Goal: Task Accomplishment & Management: Complete application form

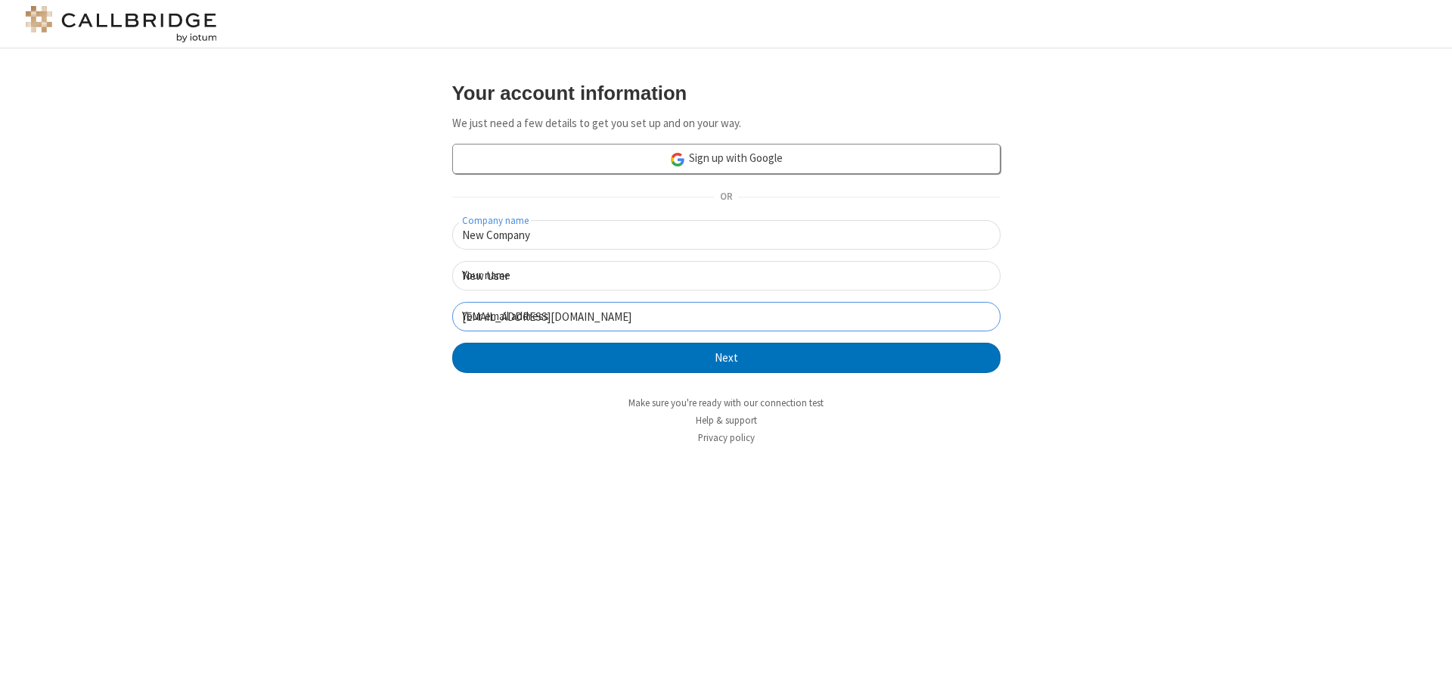
click button "Next" at bounding box center [726, 357] width 548 height 30
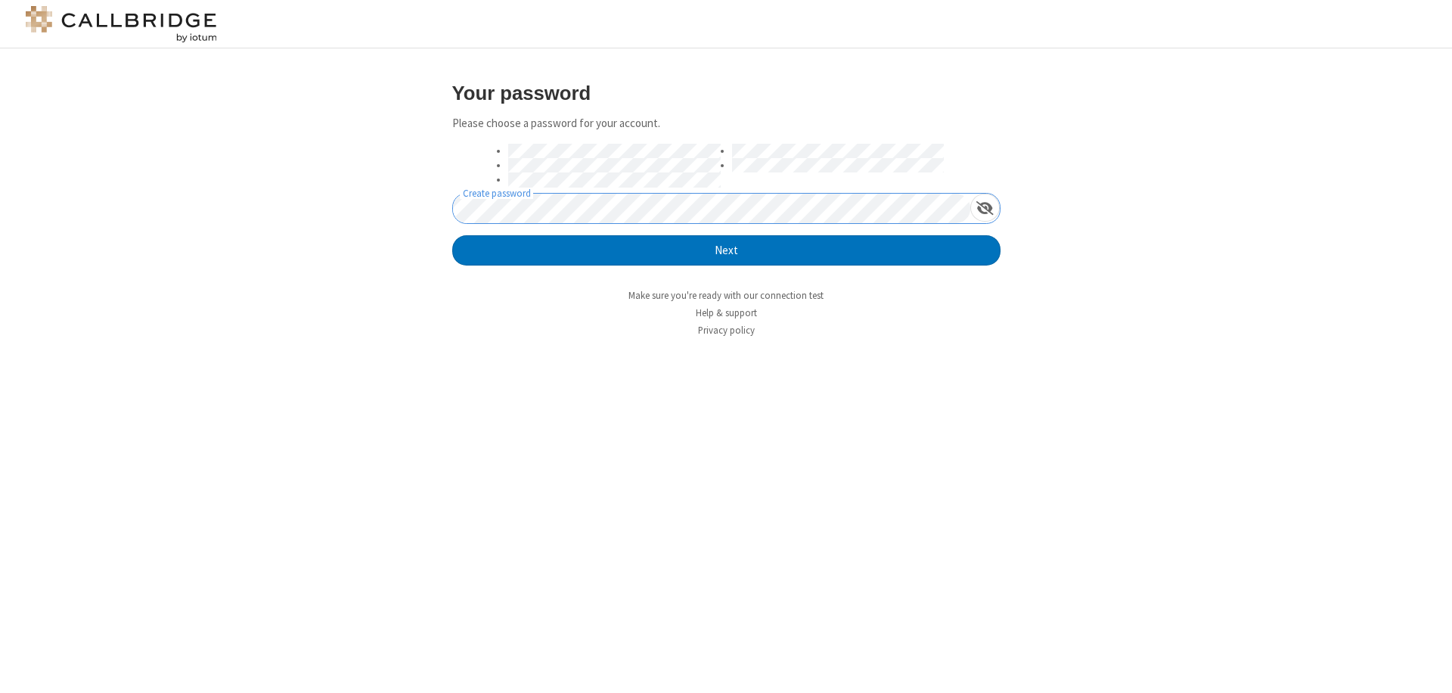
click button "Next" at bounding box center [726, 250] width 548 height 30
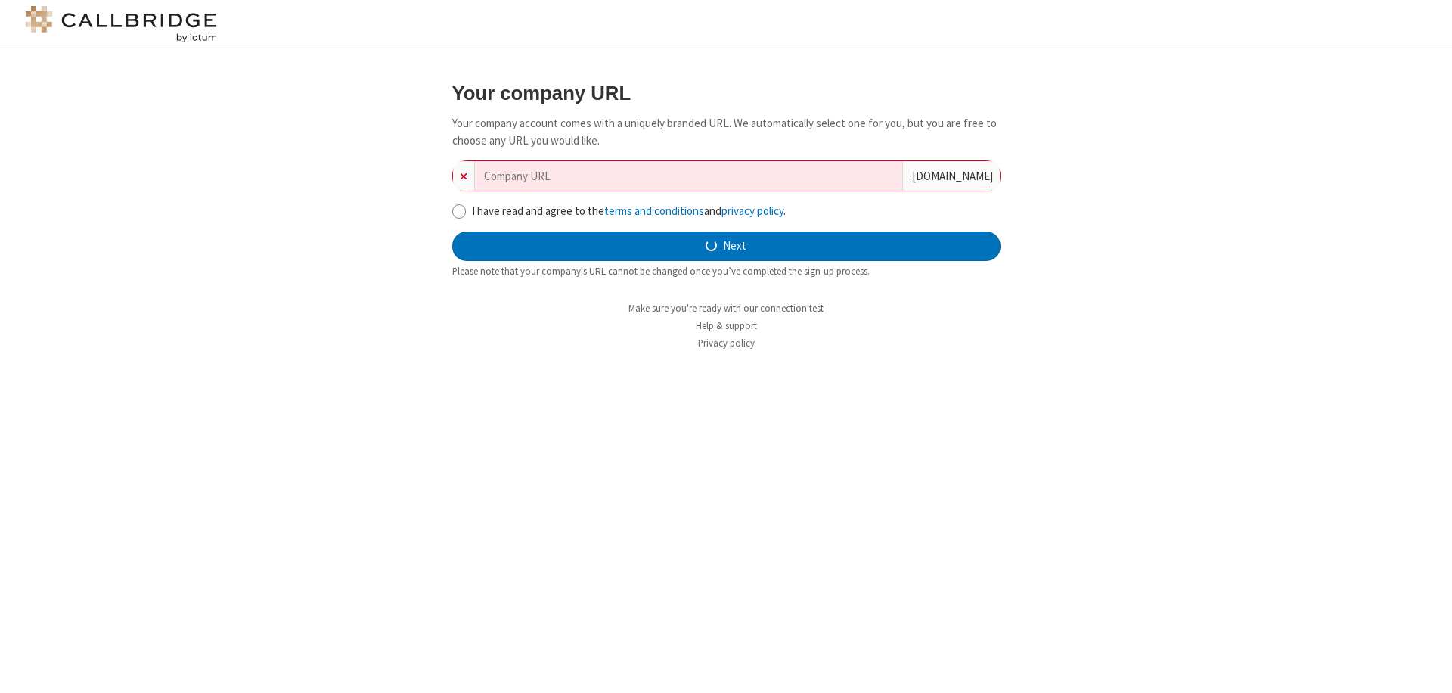
type input "new-company-24-7-75836"
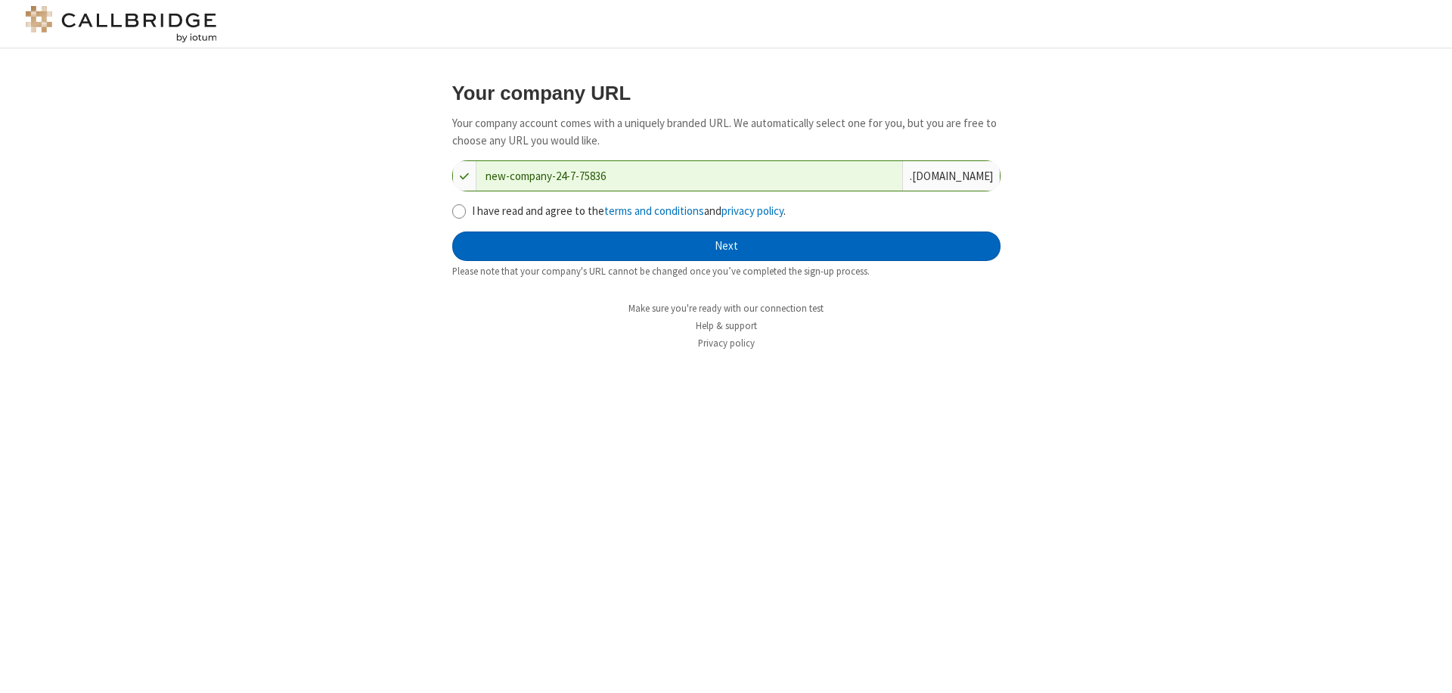
click at [726, 246] on button "Next" at bounding box center [726, 246] width 548 height 30
